Goal: Information Seeking & Learning: Learn about a topic

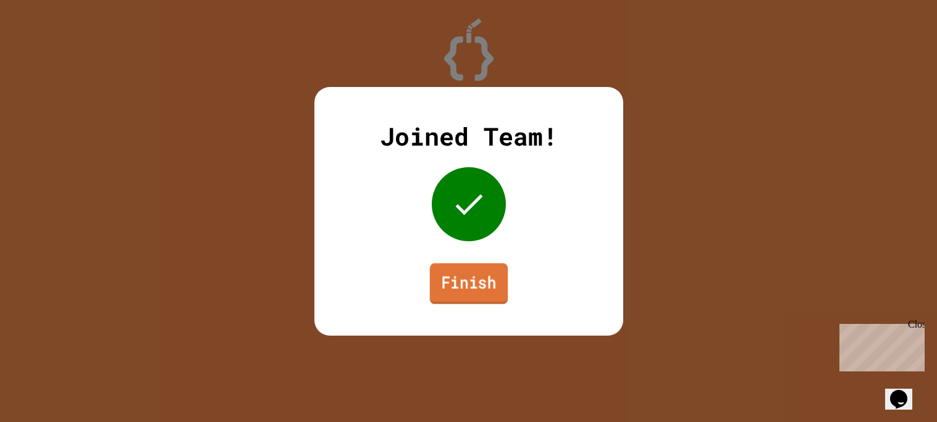
click at [462, 291] on link "Finish" at bounding box center [468, 283] width 78 height 41
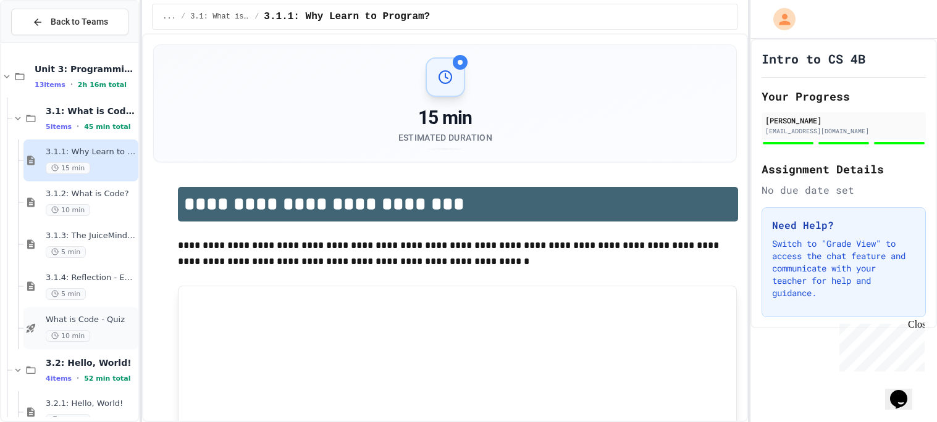
click at [102, 325] on span "What is Code - Quiz" at bounding box center [91, 320] width 90 height 10
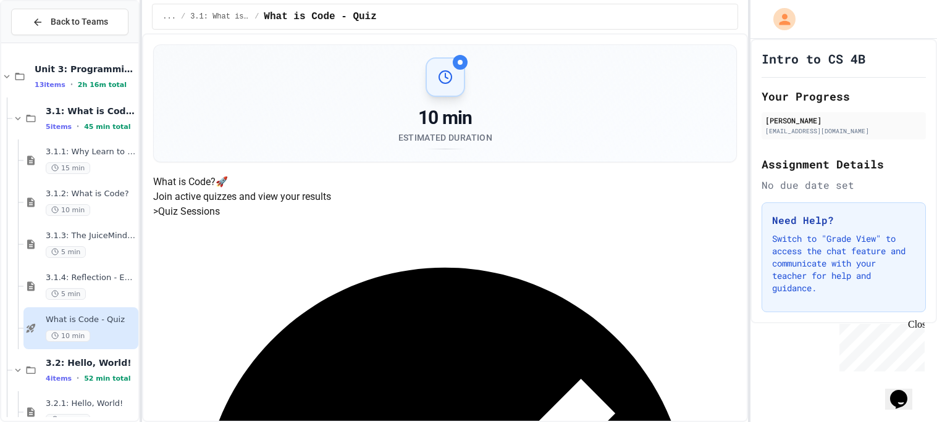
click at [470, 219] on h5 "> Quiz Sessions" at bounding box center [444, 211] width 583 height 15
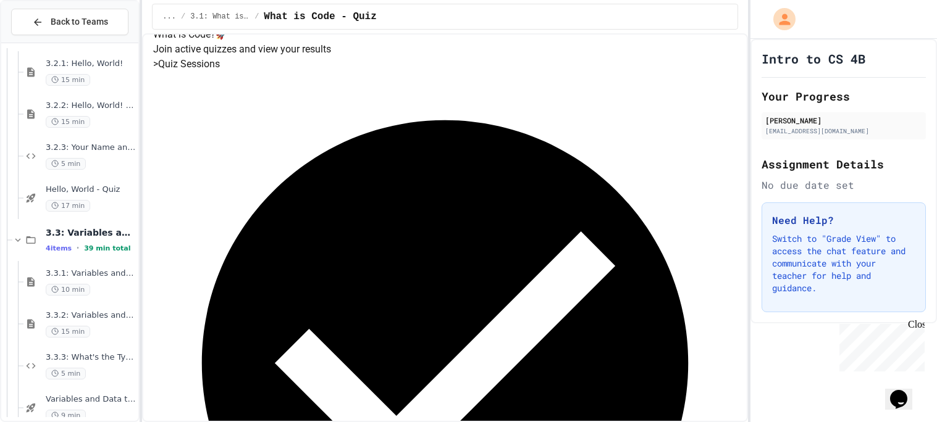
scroll to position [342, 0]
click at [94, 191] on span "Hello, World - Quiz" at bounding box center [91, 188] width 90 height 10
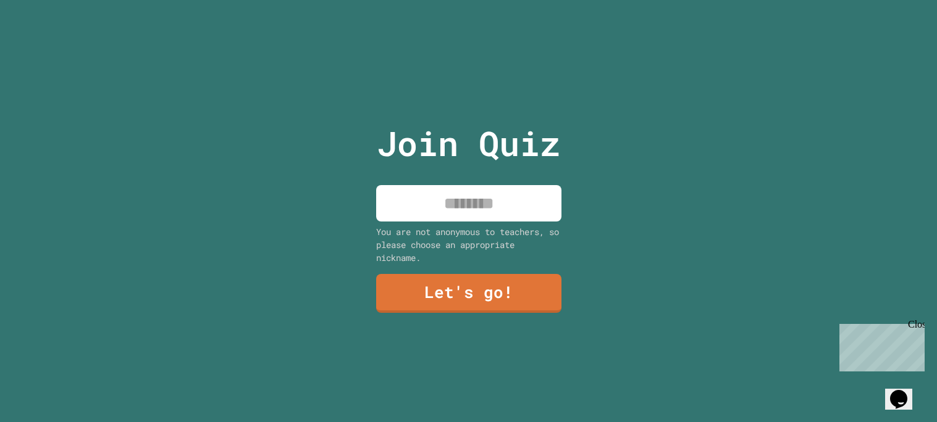
click at [522, 212] on input at bounding box center [468, 203] width 185 height 36
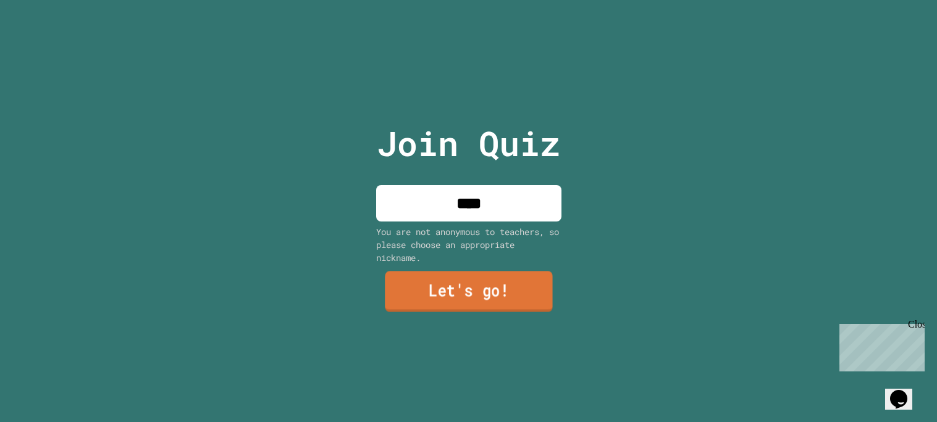
type input "****"
click at [512, 282] on link "Let's go!" at bounding box center [468, 292] width 182 height 41
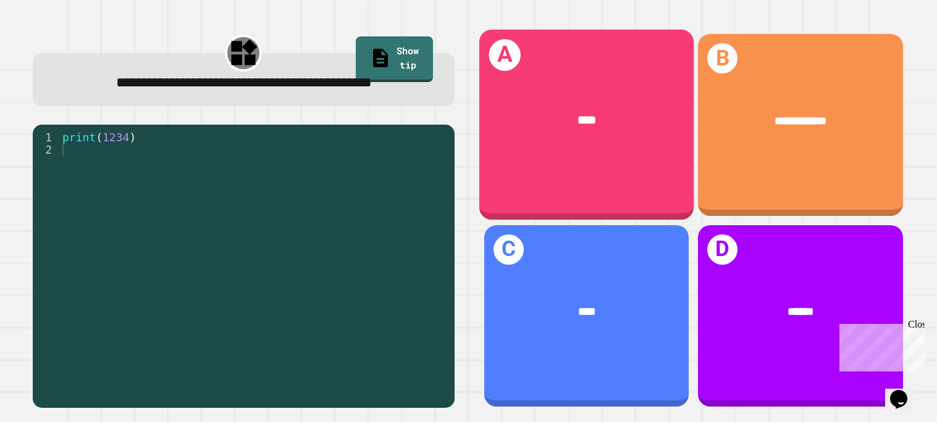
click at [581, 198] on div "A ****" at bounding box center [585, 125] width 215 height 191
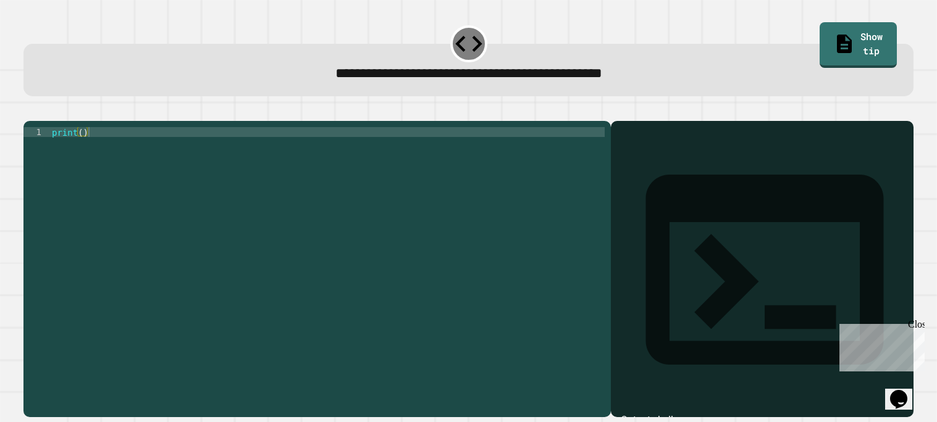
click at [83, 146] on div "print ( )" at bounding box center [326, 265] width 555 height 277
type textarea "**********"
click at [30, 111] on icon "button" at bounding box center [30, 111] width 0 height 0
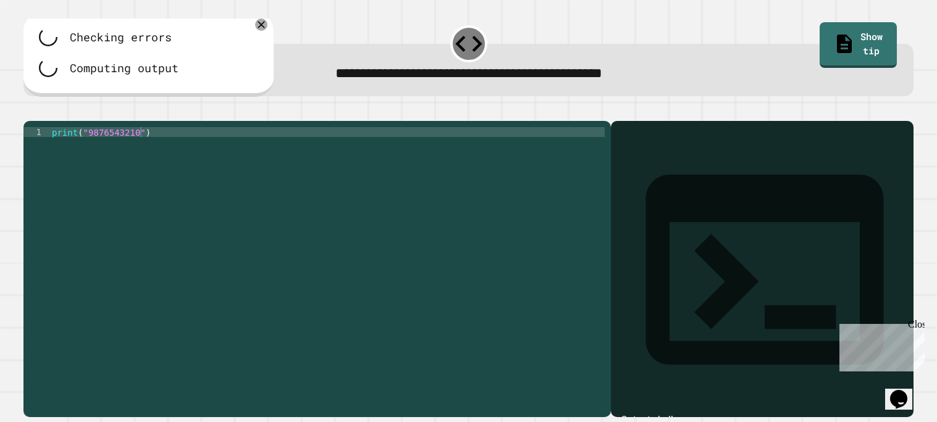
click at [354, 199] on div "print ( "9876543210" )" at bounding box center [326, 265] width 555 height 277
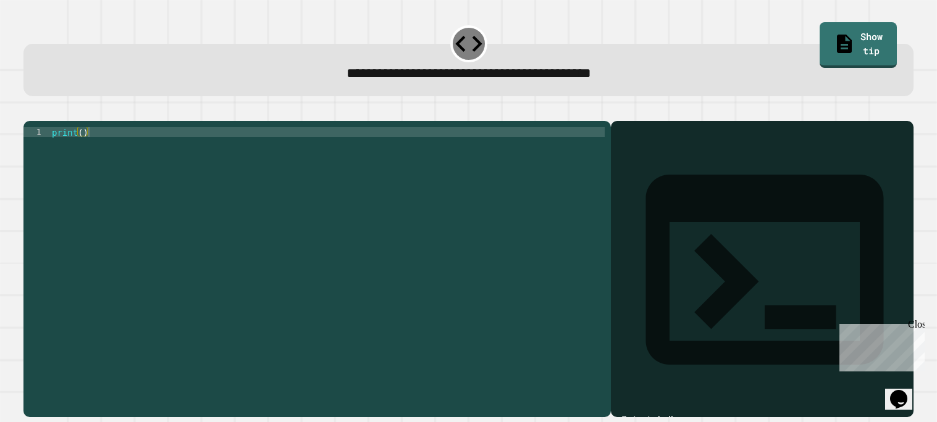
click at [82, 151] on div "print ( )" at bounding box center [327, 265] width 556 height 277
type textarea "**********"
click at [30, 111] on icon "button" at bounding box center [30, 111] width 0 height 0
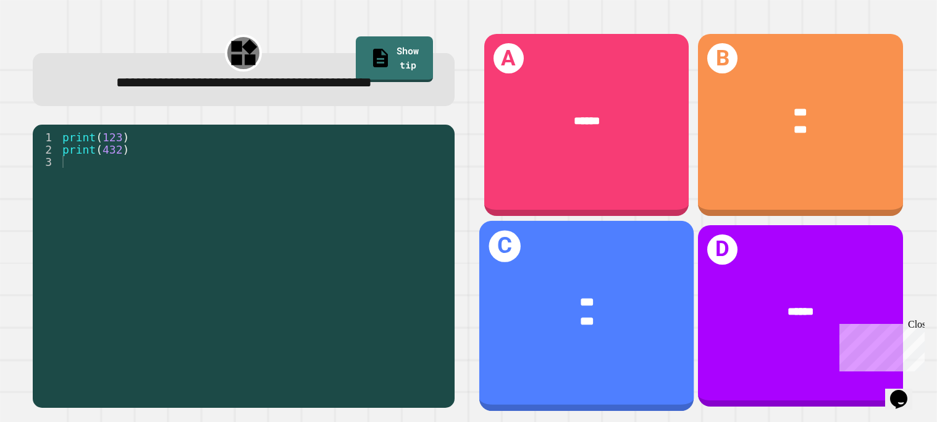
click at [627, 292] on div "*** ***" at bounding box center [585, 312] width 215 height 85
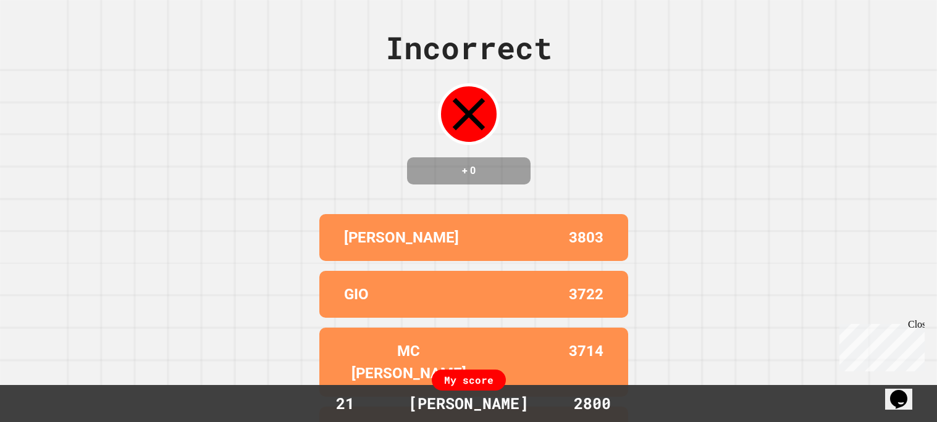
click at [637, 286] on div "Incorrect + 0 SEBASTIAN 3803 GIO 3722 MC [PERSON_NAME] 3714 [PERSON_NAME] 3712 …" at bounding box center [468, 211] width 937 height 422
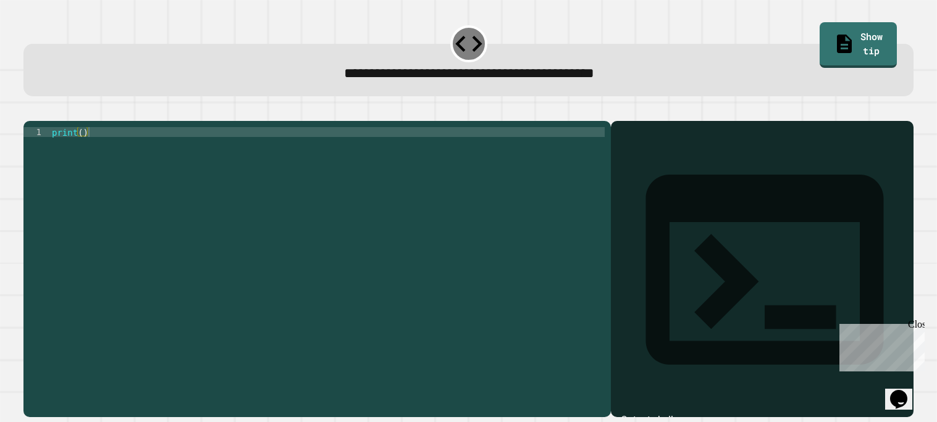
click at [81, 145] on div "print ( )" at bounding box center [326, 265] width 555 height 277
type textarea "**********"
click at [41, 117] on icon "button" at bounding box center [38, 118] width 7 height 9
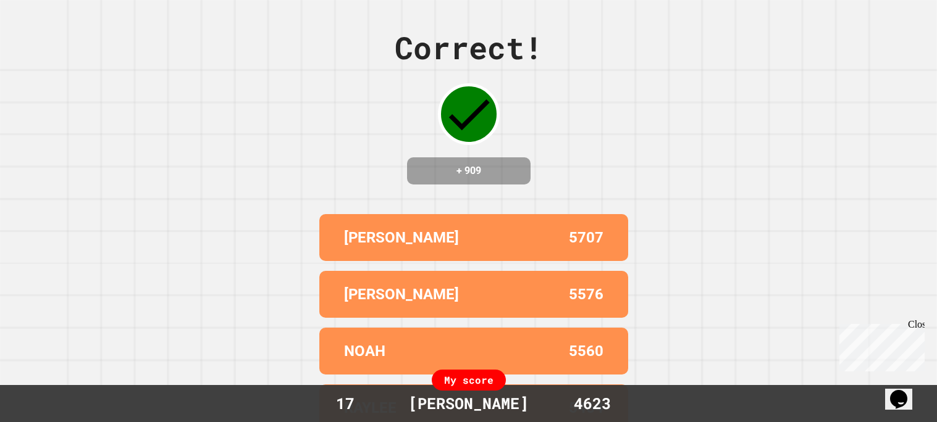
click at [582, 198] on div "Correct! + 909 [PERSON_NAME] 5707 [PERSON_NAME] 5576 NOAH 5560 [PERSON_NAME] 54…" at bounding box center [468, 211] width 937 height 422
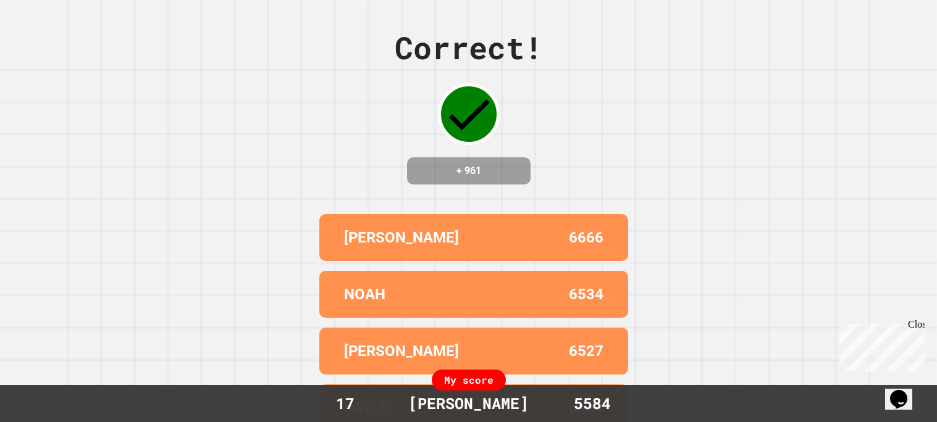
click at [560, 178] on div "Correct! + 961 [PERSON_NAME] 6666 NOAH 6534 [PERSON_NAME] 6527 [PERSON_NAME] 64…" at bounding box center [468, 211] width 937 height 422
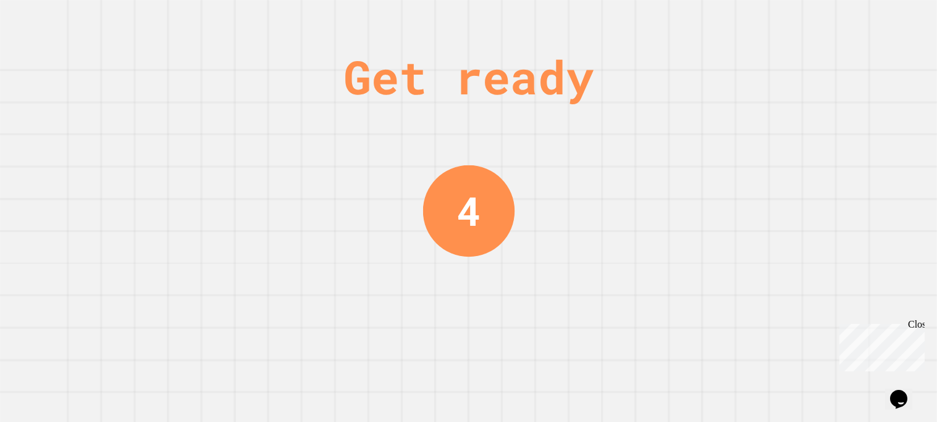
scroll to position [0, 0]
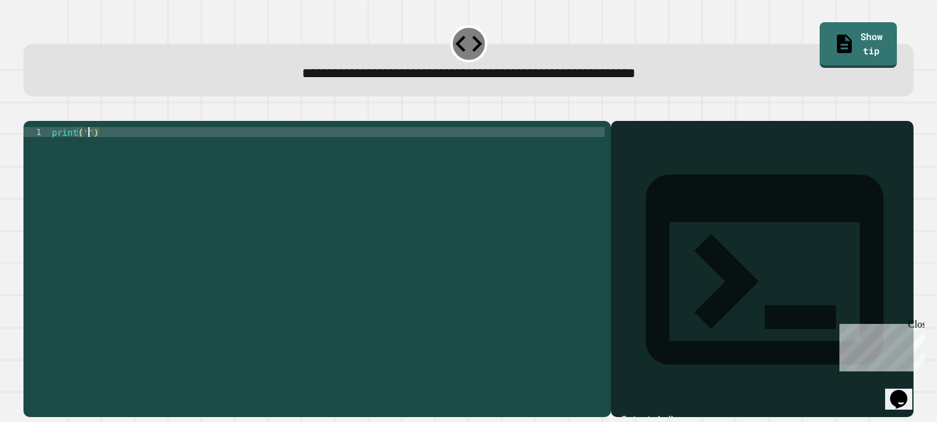
click at [86, 149] on div "print ( '' )" at bounding box center [326, 265] width 555 height 277
click at [30, 111] on icon "button" at bounding box center [30, 111] width 0 height 0
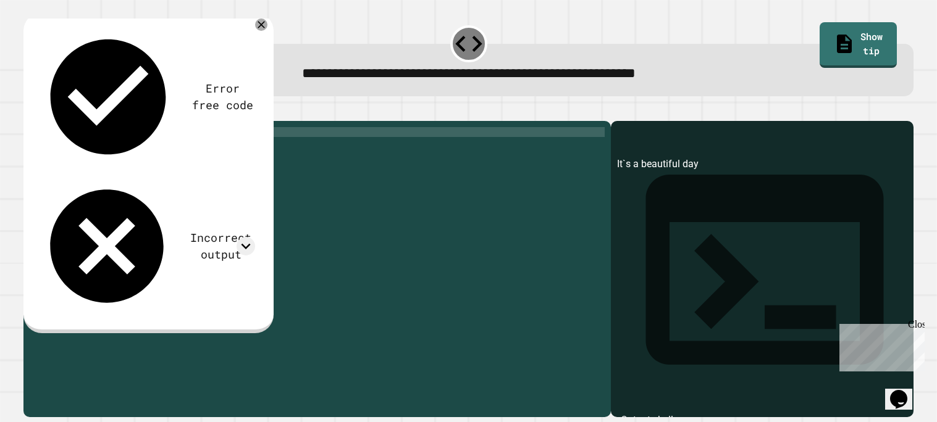
click at [89, 151] on div "print ( 'It`s a beautiful day' )" at bounding box center [326, 265] width 555 height 277
click at [103, 148] on div "print ( 'It`s a beautiful day' )" at bounding box center [326, 265] width 555 height 277
click at [30, 111] on icon "button" at bounding box center [30, 111] width 0 height 0
click at [98, 149] on div "print ( 'Its a beautiful day' )" at bounding box center [326, 265] width 555 height 277
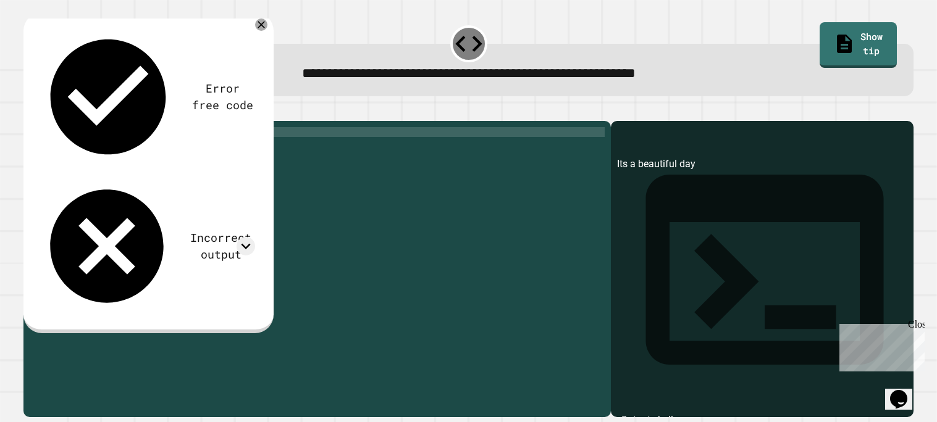
scroll to position [0, 3]
click at [261, 25] on icon at bounding box center [260, 24] width 7 height 7
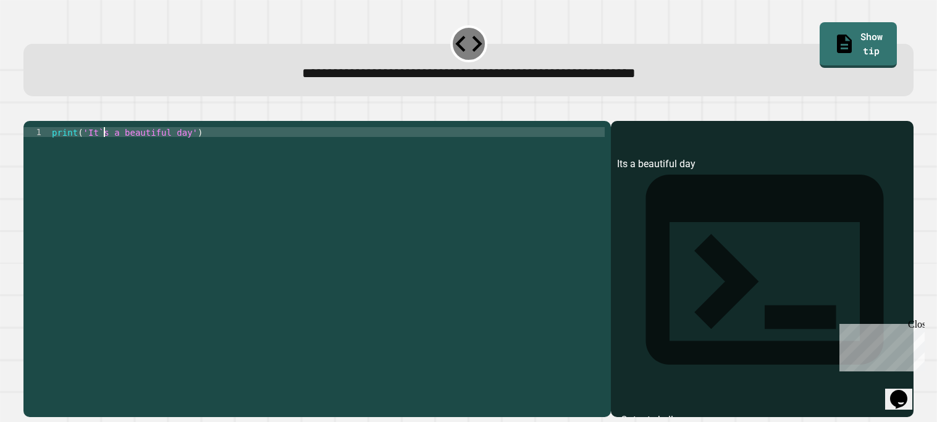
click at [105, 150] on div "print ( 'It`s a beautiful day' )" at bounding box center [326, 265] width 555 height 277
click at [194, 146] on div "print ( 'Its a beautiful day' )" at bounding box center [326, 265] width 555 height 277
click at [41, 119] on icon "button" at bounding box center [38, 118] width 7 height 9
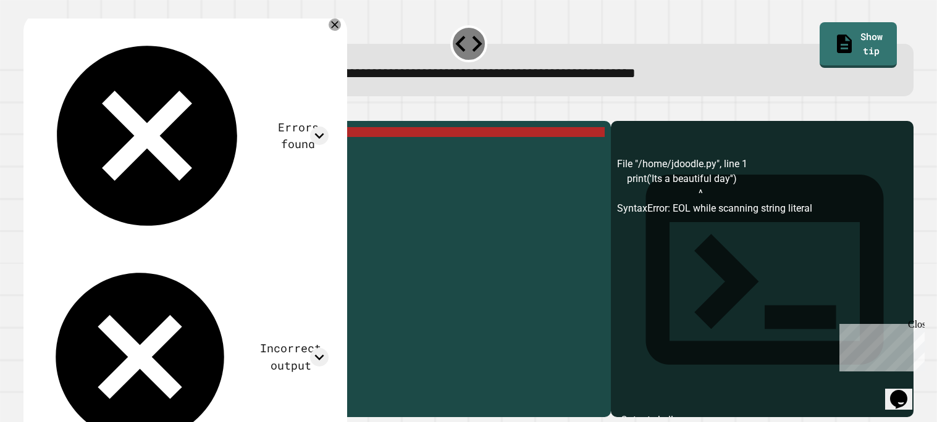
click at [197, 148] on div "print ( 'Its a beautiful day'')" at bounding box center [326, 265] width 555 height 277
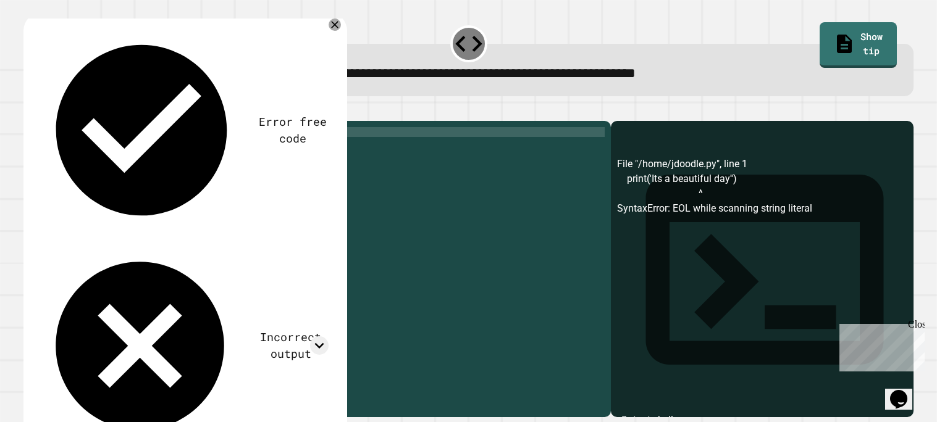
click at [41, 118] on icon "button" at bounding box center [38, 118] width 7 height 9
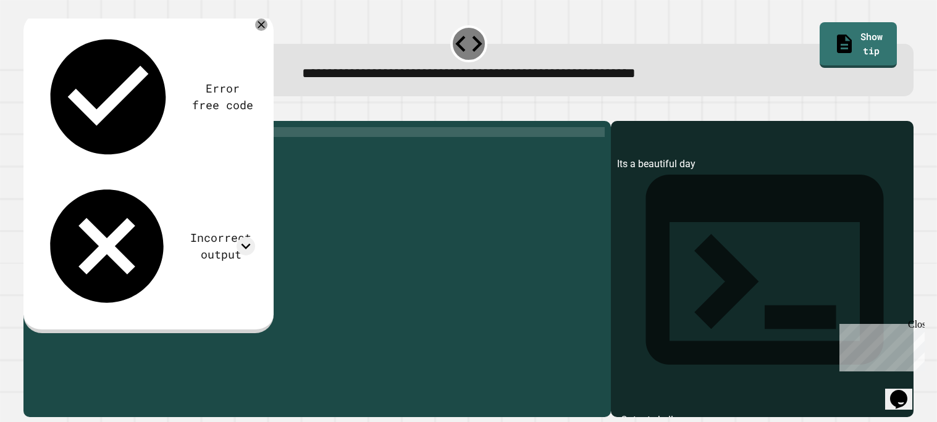
click at [98, 151] on div "print ( 'Its a beautiful day' )" at bounding box center [326, 265] width 555 height 277
click at [180, 191] on div "print ( 'It`s a beautiful day' )" at bounding box center [326, 265] width 555 height 277
type textarea "**********"
click at [40, 121] on icon "button" at bounding box center [38, 118] width 7 height 9
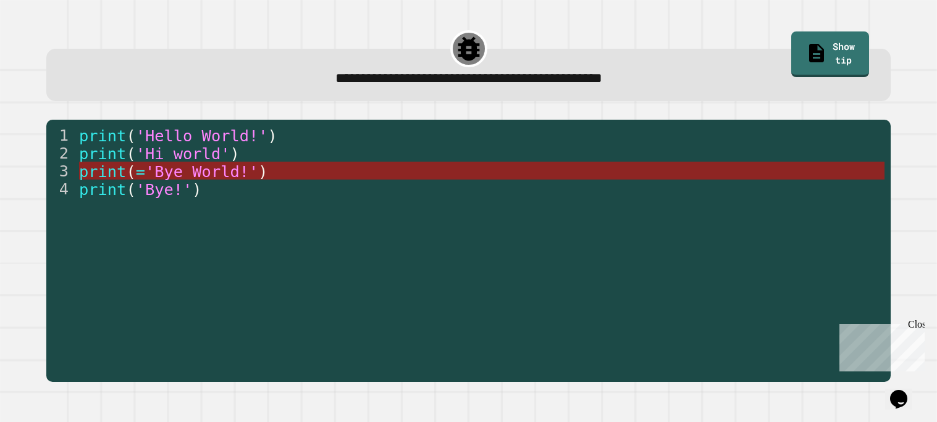
click at [222, 167] on span "'Bye World!'" at bounding box center [201, 171] width 113 height 19
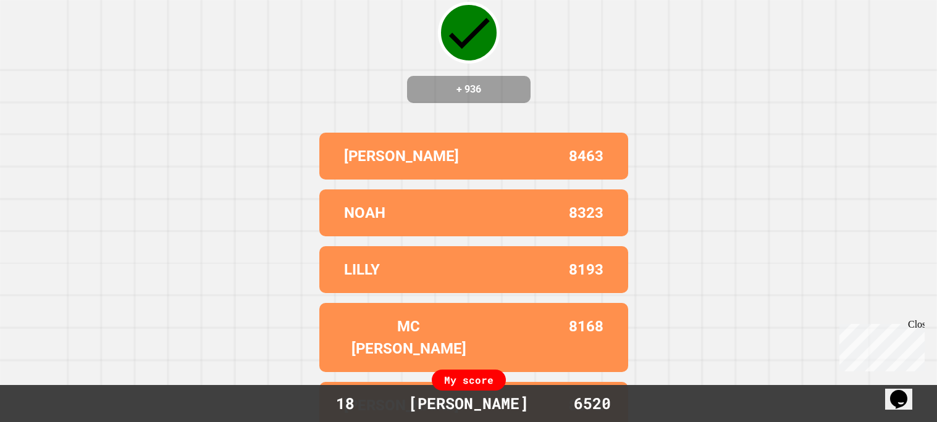
scroll to position [0, 0]
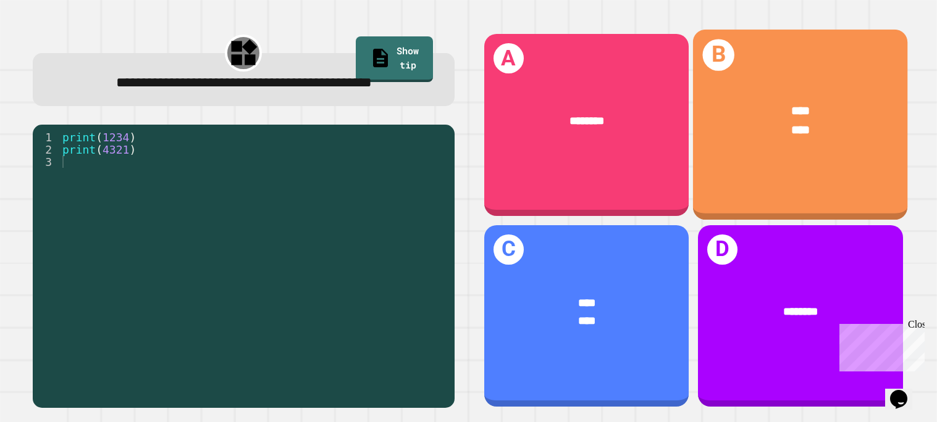
click at [748, 190] on div "B **** ****" at bounding box center [800, 125] width 215 height 191
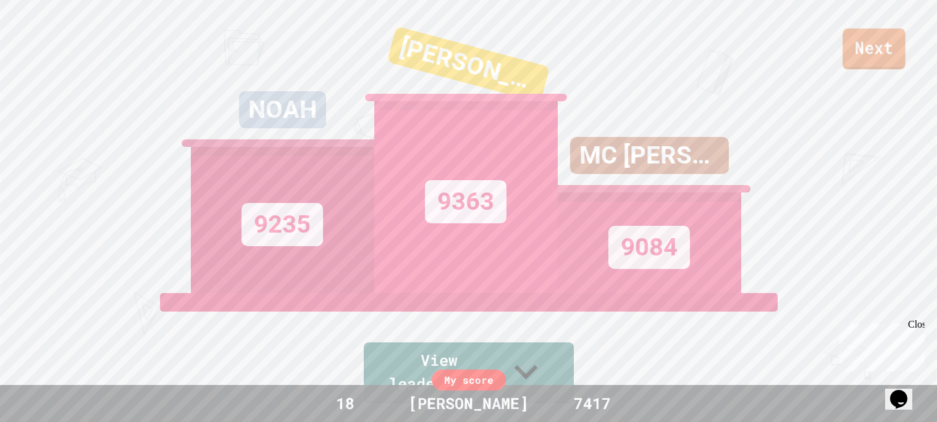
click at [853, 49] on link "Next" at bounding box center [873, 48] width 63 height 41
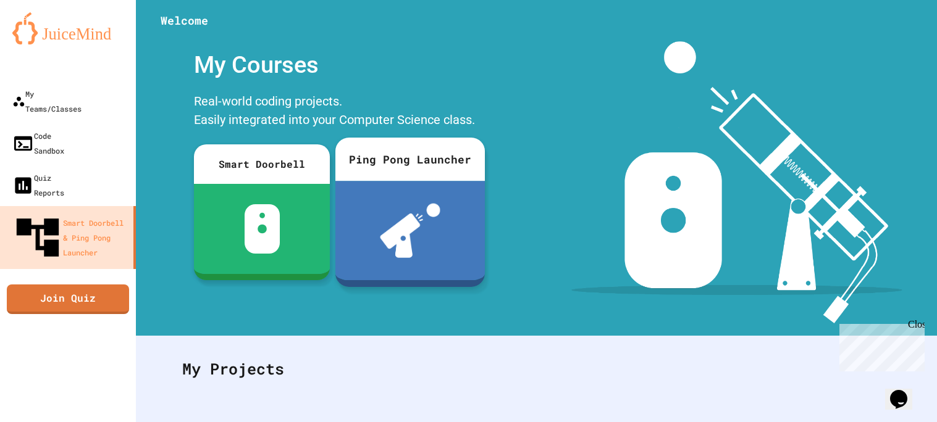
click at [398, 238] on img at bounding box center [410, 231] width 61 height 54
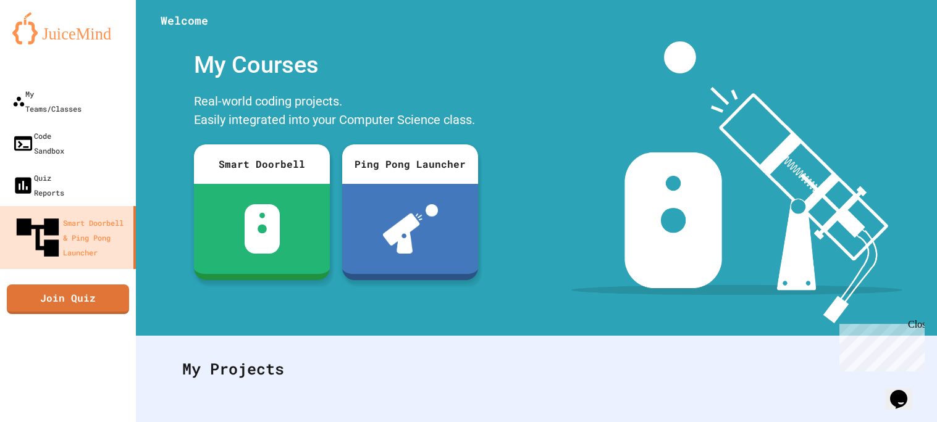
drag, startPoint x: 189, startPoint y: 241, endPoint x: 181, endPoint y: 225, distance: 18.5
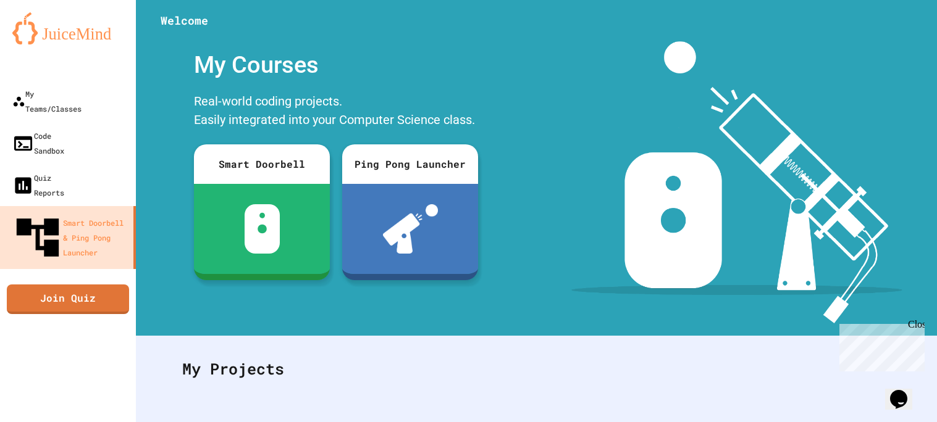
click at [96, 164] on link "Quiz Reports" at bounding box center [68, 185] width 140 height 43
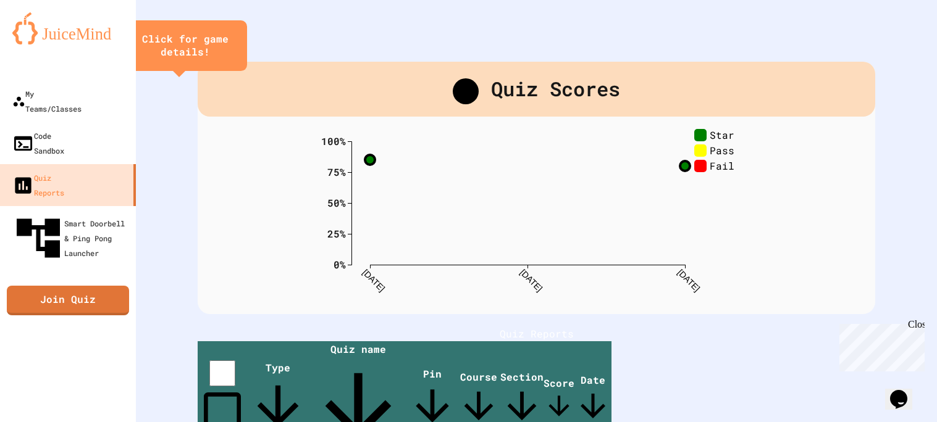
click at [370, 279] on text "[DATE]" at bounding box center [373, 280] width 26 height 26
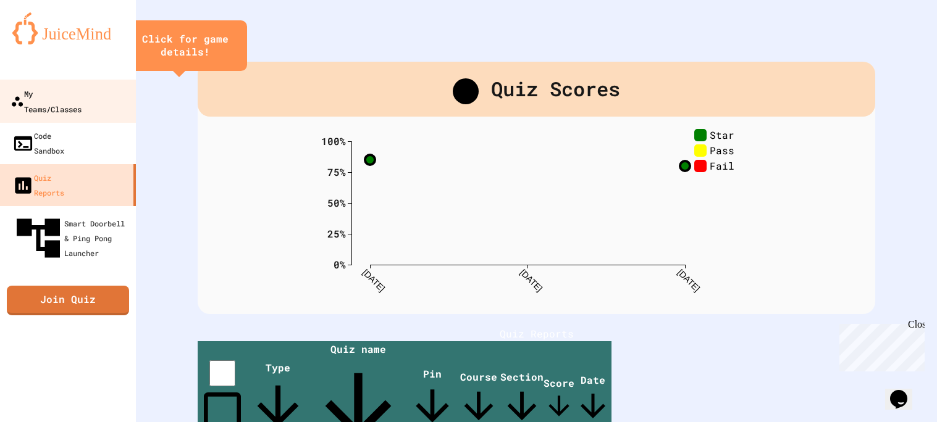
click at [59, 90] on div "My Teams/Classes" at bounding box center [45, 101] width 71 height 30
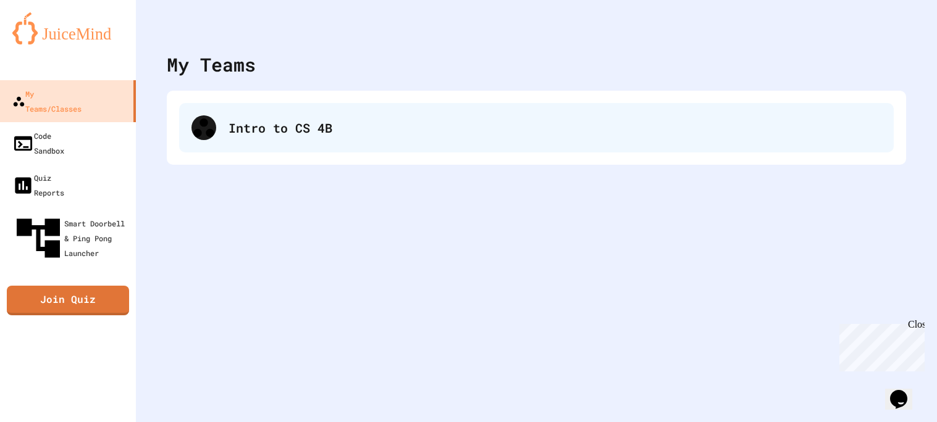
click at [263, 133] on div "Intro to CS 4B" at bounding box center [554, 128] width 653 height 19
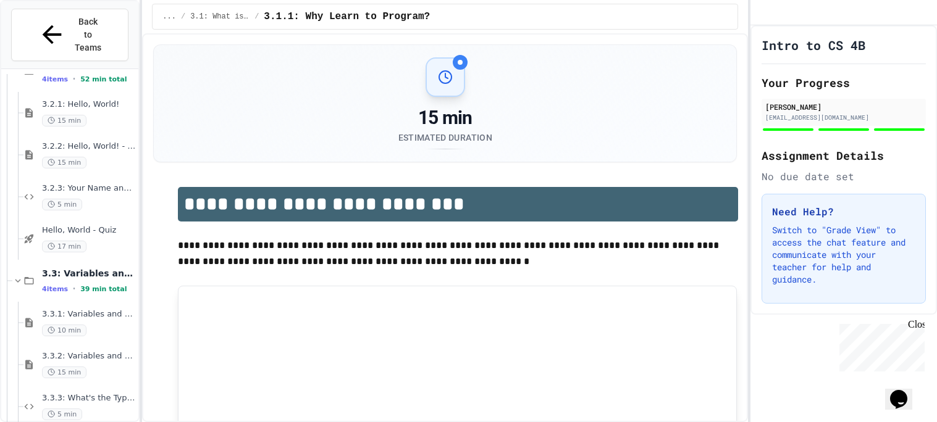
scroll to position [328, 0]
click at [114, 322] on div "10 min" at bounding box center [89, 328] width 94 height 12
